Goal: Task Accomplishment & Management: Manage account settings

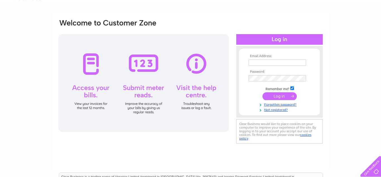
scroll to position [28, 0]
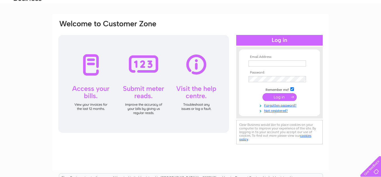
type input "grahams.sinclair@gmail.com"
click at [279, 96] on input "submit" at bounding box center [280, 97] width 34 height 8
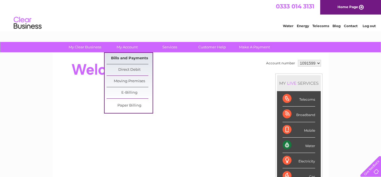
click at [125, 57] on link "Bills and Payments" at bounding box center [130, 58] width 46 height 11
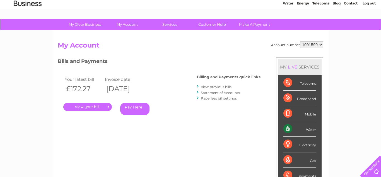
scroll to position [21, 0]
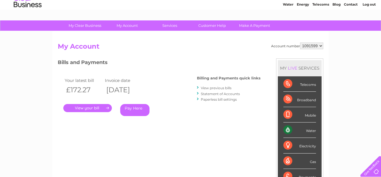
click at [85, 107] on link "." at bounding box center [87, 108] width 49 height 8
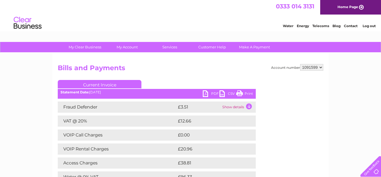
click at [205, 92] on link "PDF" at bounding box center [211, 94] width 17 height 8
